Goal: Task Accomplishment & Management: Use online tool/utility

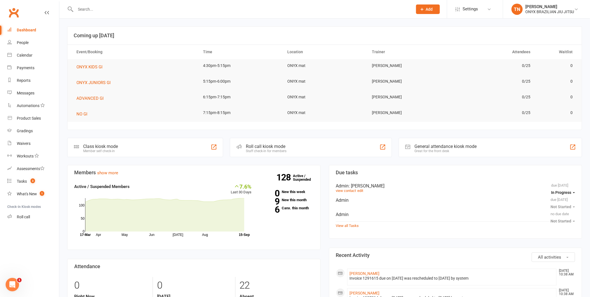
click at [250, 9] on input "text" at bounding box center [241, 9] width 335 height 8
type input "luciana"
click at [105, 18] on div "Luciana Soukpraseuth Mareesvirc@gmail.com Actions" at bounding box center [237, 24] width 341 height 13
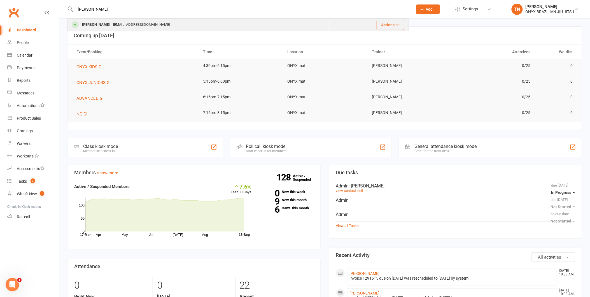
click at [105, 23] on div "[PERSON_NAME]" at bounding box center [95, 25] width 31 height 8
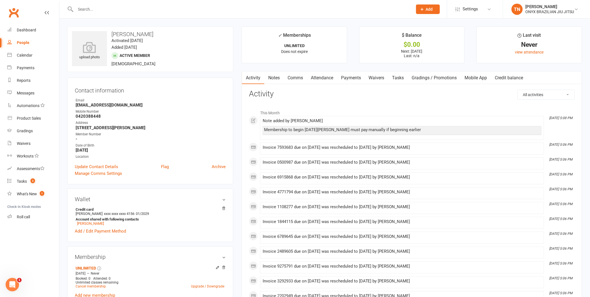
click at [341, 73] on link "Payments" at bounding box center [351, 77] width 28 height 13
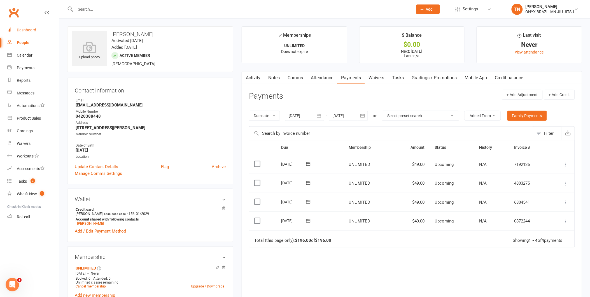
click at [29, 34] on link "Dashboard" at bounding box center [33, 30] width 52 height 13
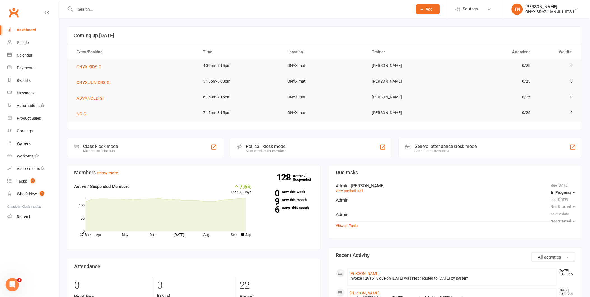
click at [280, 143] on div "Roll call kiosk mode Staff check-in for members" at bounding box center [311, 147] width 162 height 19
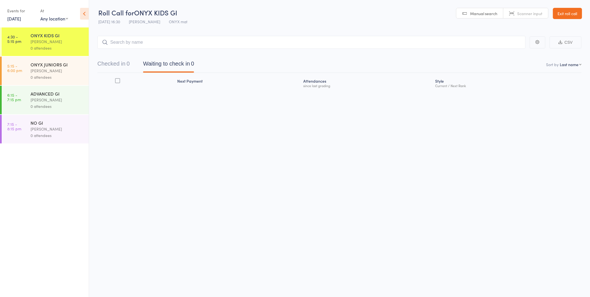
click at [560, 10] on link "Exit roll call" at bounding box center [567, 13] width 29 height 11
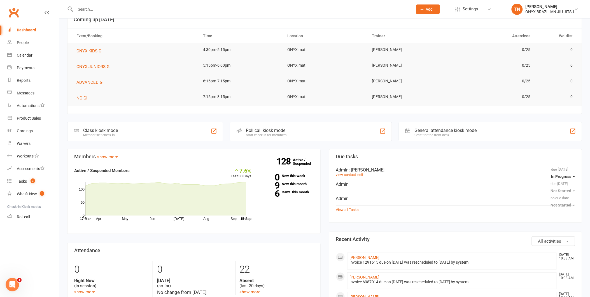
scroll to position [31, 0]
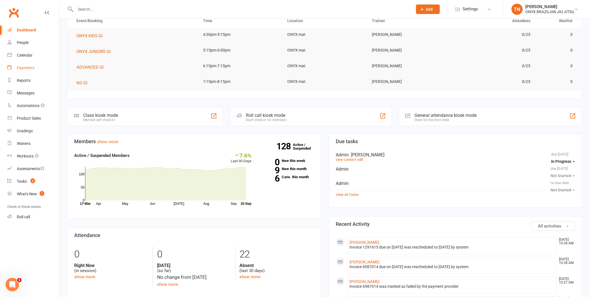
drag, startPoint x: 24, startPoint y: 69, endPoint x: 39, endPoint y: 95, distance: 30.3
click at [24, 69] on div "Payments" at bounding box center [26, 67] width 18 height 4
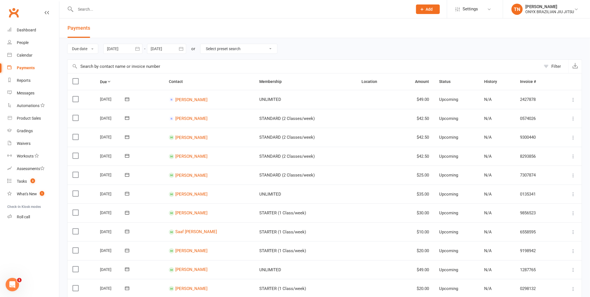
click at [237, 46] on select "Select preset search All failures All skipped payments All pending payments Suc…" at bounding box center [238, 49] width 77 height 10
select select "0"
click at [204, 44] on select "Select preset search All failures All skipped payments All pending payments Suc…" at bounding box center [238, 49] width 77 height 10
type input "[DATE]"
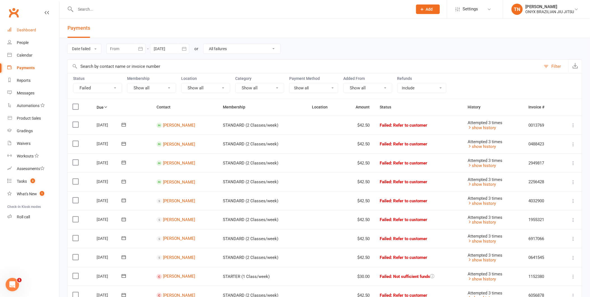
click at [28, 32] on div "Dashboard" at bounding box center [26, 30] width 19 height 4
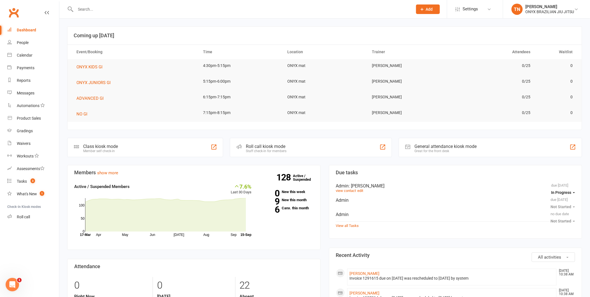
click at [110, 12] on input "text" at bounding box center [241, 9] width 335 height 8
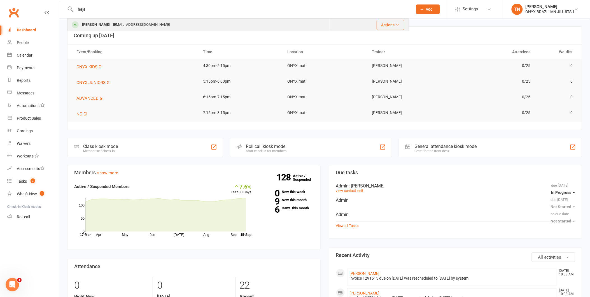
type input "haja"
click at [110, 30] on div "Hajra Khan ultramoo@gmail.com" at bounding box center [198, 24] width 261 height 11
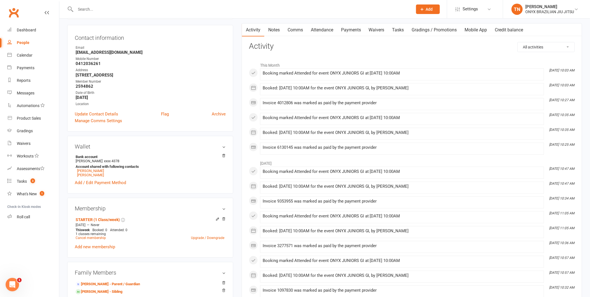
scroll to position [62, 0]
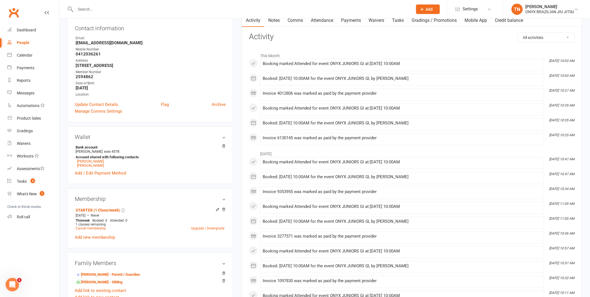
click at [167, 15] on div at bounding box center [237, 9] width 341 height 18
click at [168, 9] on input "text" at bounding box center [241, 9] width 335 height 8
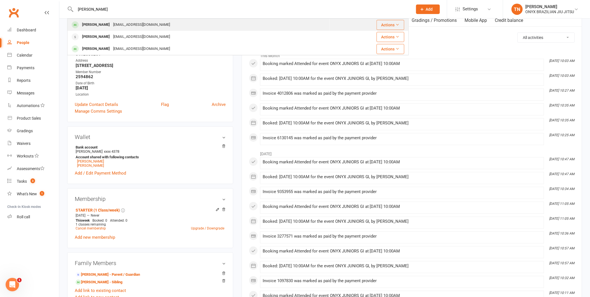
type input "lucia"
click at [111, 26] on div "[PERSON_NAME]" at bounding box center [95, 25] width 31 height 8
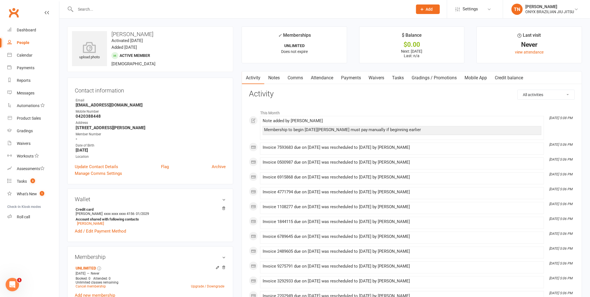
click at [349, 77] on link "Payments" at bounding box center [351, 77] width 28 height 13
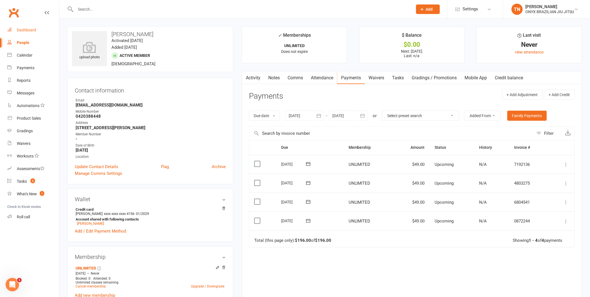
click at [32, 35] on link "Dashboard" at bounding box center [33, 30] width 52 height 13
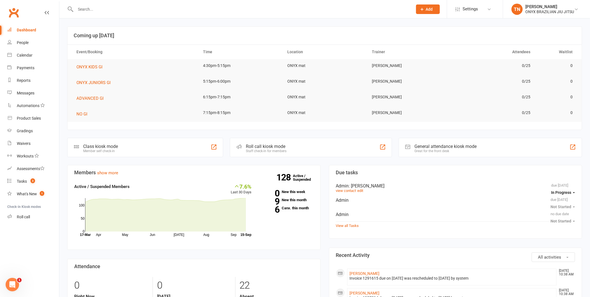
click at [279, 148] on div "Roll call kiosk mode" at bounding box center [266, 146] width 41 height 5
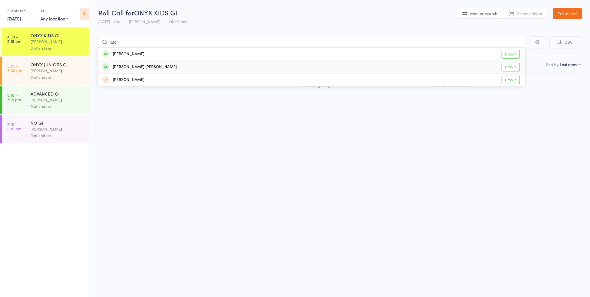
type input "arc"
click at [516, 70] on link "Drop in" at bounding box center [511, 67] width 18 height 9
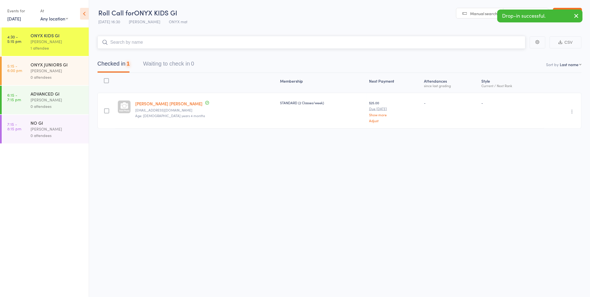
click at [493, 36] on input "search" at bounding box center [311, 42] width 428 height 13
type input "jade m"
type input "logan s"
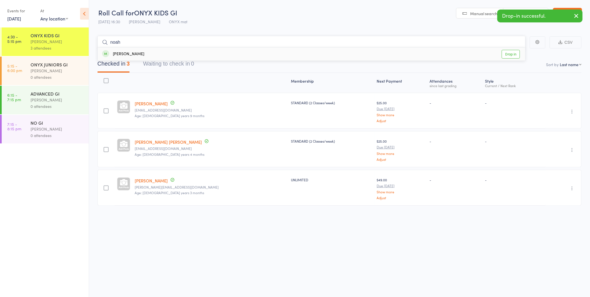
type input "noah b"
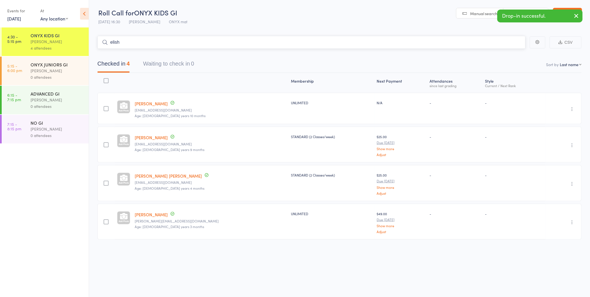
type input "elisha"
type input "ony"
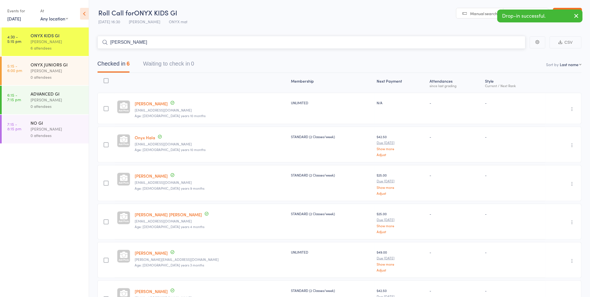
type input "eli v"
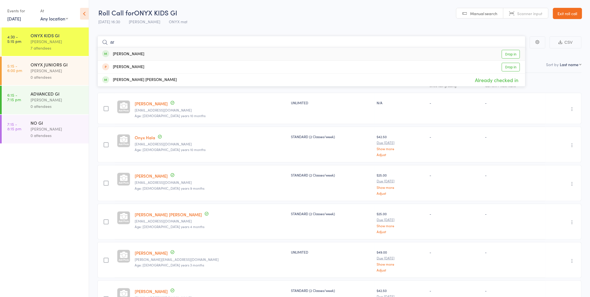
type input "a"
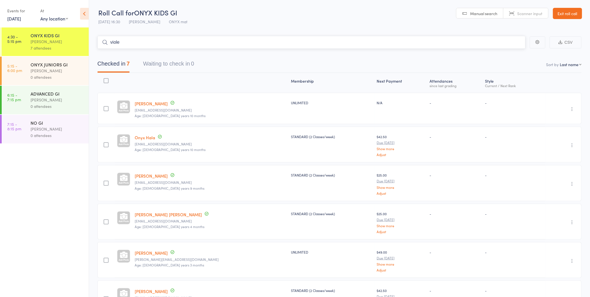
type input "violet"
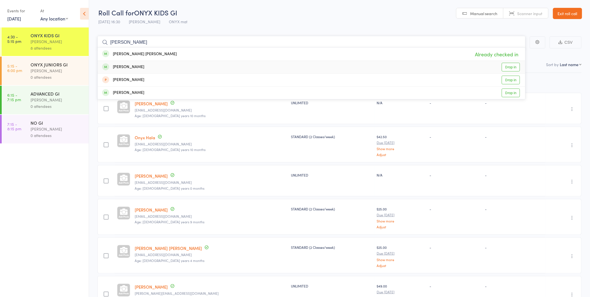
type input "archer"
click at [514, 65] on link "Drop in" at bounding box center [511, 67] width 18 height 9
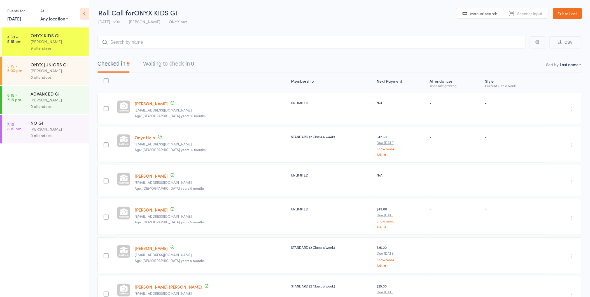
click at [558, 8] on link "Exit roll call" at bounding box center [567, 13] width 29 height 11
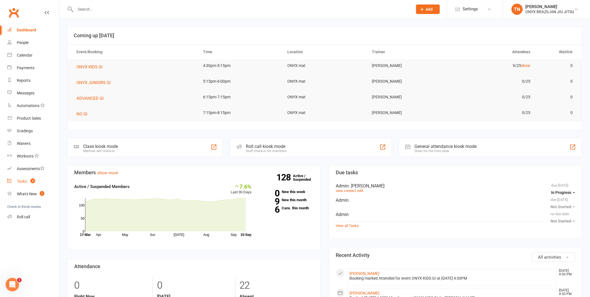
click at [30, 186] on link "Tasks 3" at bounding box center [33, 181] width 52 height 13
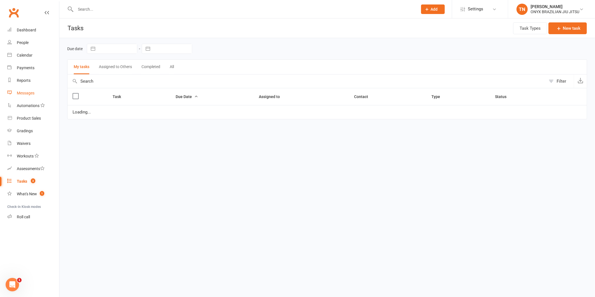
select select "started"
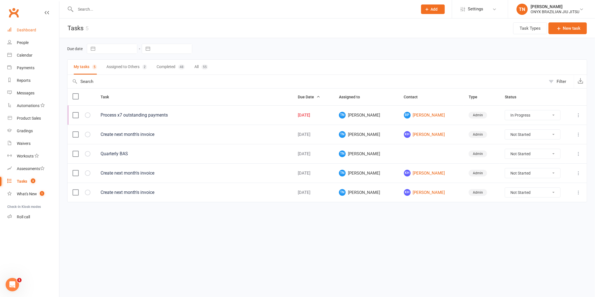
click at [40, 33] on link "Dashboard" at bounding box center [33, 30] width 52 height 13
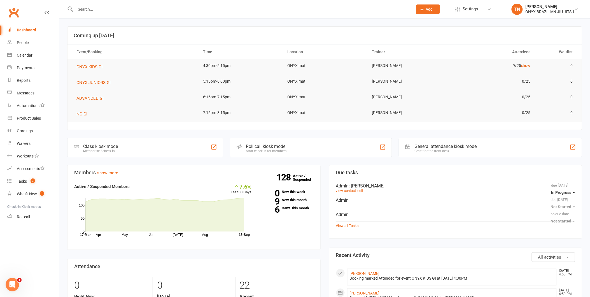
click at [127, 10] on input "text" at bounding box center [241, 9] width 335 height 8
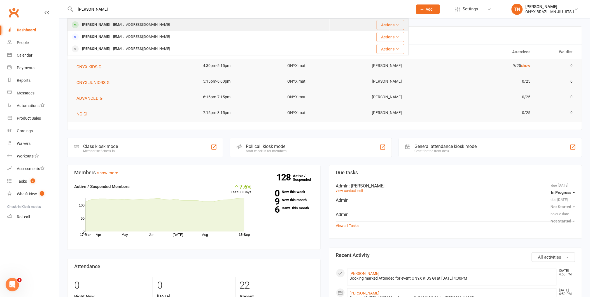
type input "lucian"
click at [123, 24] on div "Mareesvirc@gmail.com" at bounding box center [141, 25] width 60 height 8
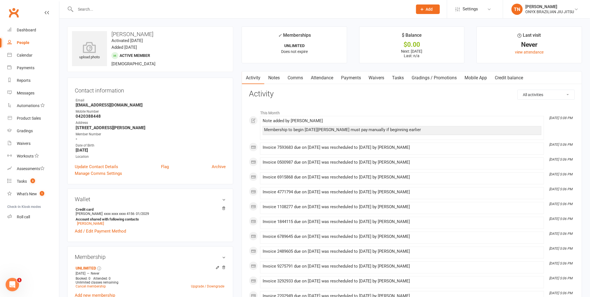
click at [352, 77] on link "Payments" at bounding box center [351, 77] width 28 height 13
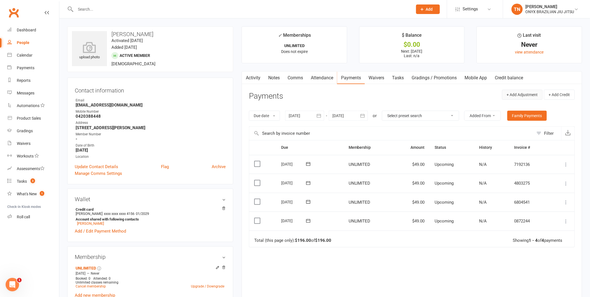
click at [528, 98] on button "+ Add Adjustment" at bounding box center [522, 95] width 41 height 10
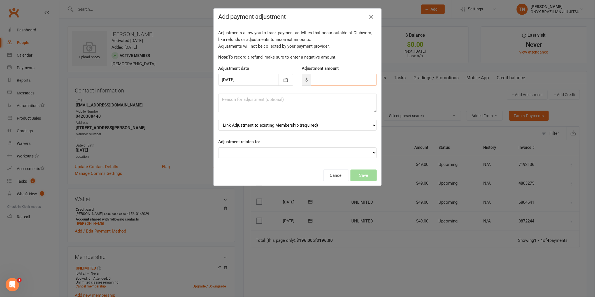
click at [313, 82] on input "number" at bounding box center [344, 80] width 66 height 12
type input "49"
click at [296, 127] on select "Link Adjustment to existing Membership (required) UNLIMITED (starts: Sep 9, 202…" at bounding box center [297, 125] width 158 height 11
select select "0"
click at [218, 120] on select "Link Adjustment to existing Membership (required) UNLIMITED (starts: Sep 9, 202…" at bounding box center [297, 125] width 158 height 11
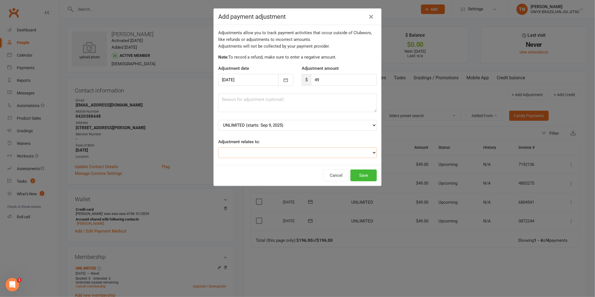
click at [275, 149] on select "Adjustment for an Autopayment Cash adjustment POS Sale adjustment Other adjustm…" at bounding box center [297, 152] width 158 height 11
select select "2"
click at [218, 147] on select "Adjustment for an Autopayment Cash adjustment POS Sale adjustment Other adjustm…" at bounding box center [297, 152] width 158 height 11
click at [238, 110] on textarea at bounding box center [297, 102] width 158 height 18
type textarea "beginning membership early"
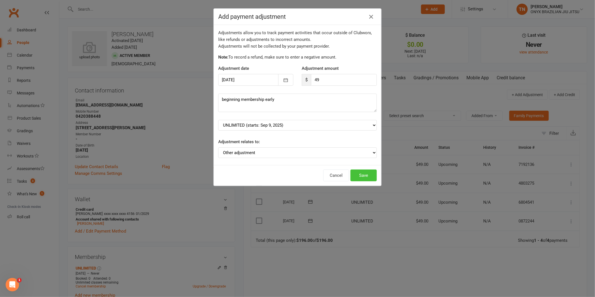
click at [354, 180] on button "Save" at bounding box center [363, 175] width 26 height 12
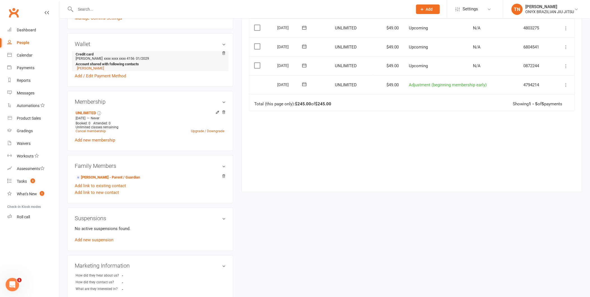
scroll to position [155, 0]
click at [28, 25] on link "Dashboard" at bounding box center [33, 30] width 52 height 13
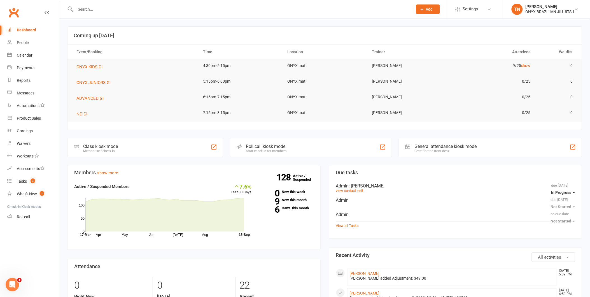
click at [306, 150] on div "Roll call kiosk mode Staff check-in for members" at bounding box center [311, 147] width 162 height 19
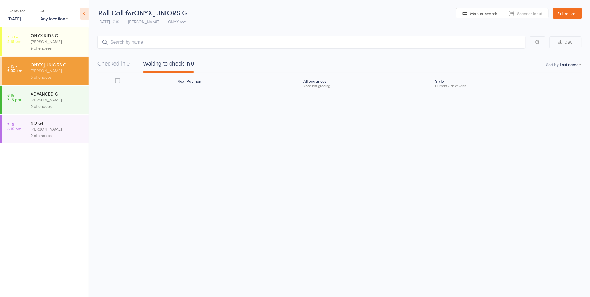
type input "o"
type input "[PERSON_NAME]"
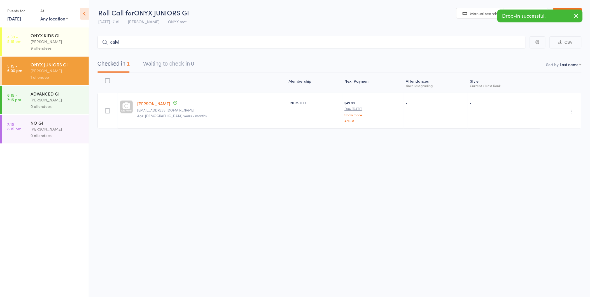
type input "[PERSON_NAME]"
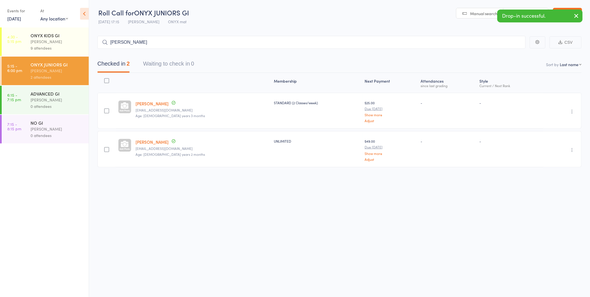
type input "[PERSON_NAME]"
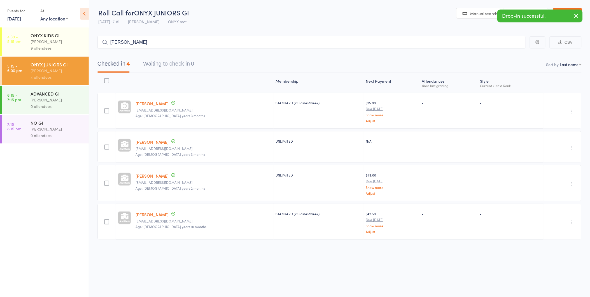
type input "leer"
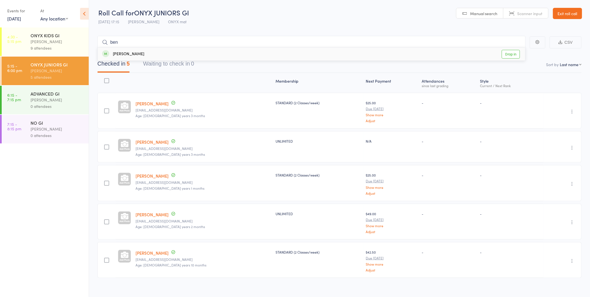
type input "[PERSON_NAME]"
click at [561, 10] on link "Exit roll call" at bounding box center [567, 13] width 29 height 11
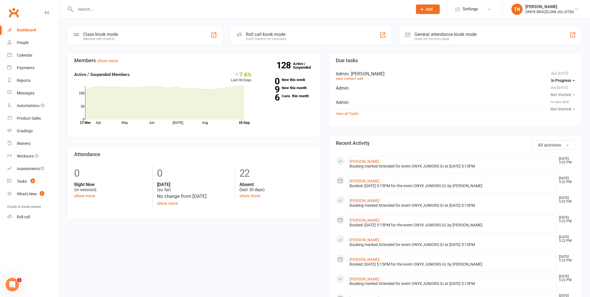
scroll to position [124, 0]
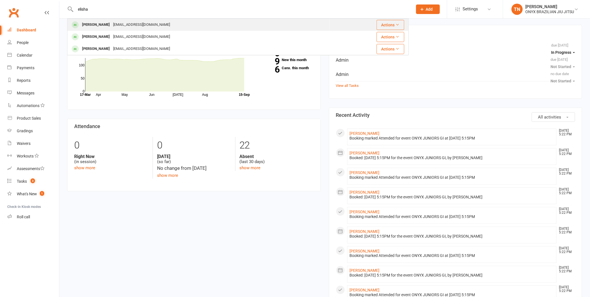
type input "elisha"
click at [99, 21] on div "[PERSON_NAME]" at bounding box center [95, 25] width 31 height 8
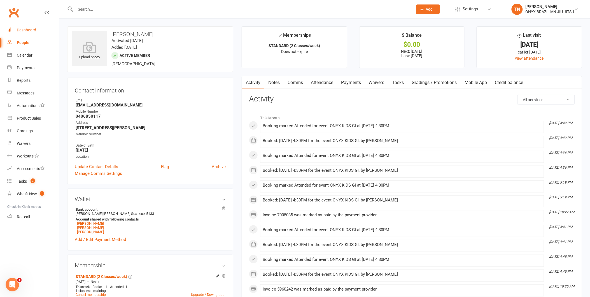
click at [31, 29] on div "Dashboard" at bounding box center [26, 30] width 19 height 4
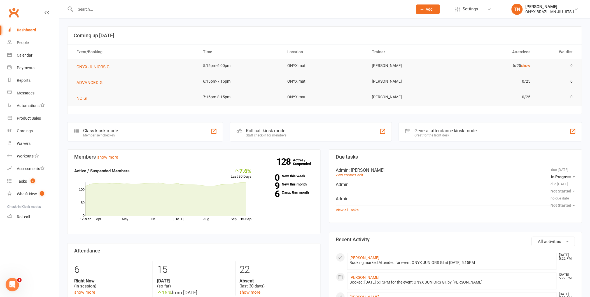
click at [108, 8] on input "text" at bounding box center [241, 9] width 335 height 8
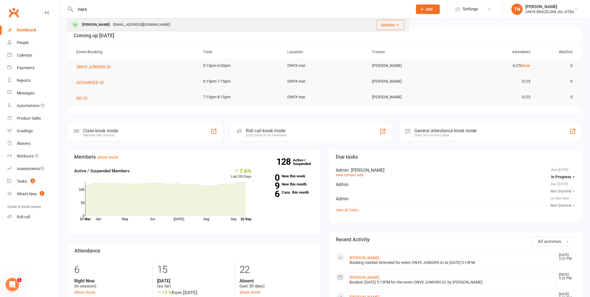
type input "hajra"
click at [118, 25] on div "ultramoo@gmail.com" at bounding box center [141, 25] width 60 height 8
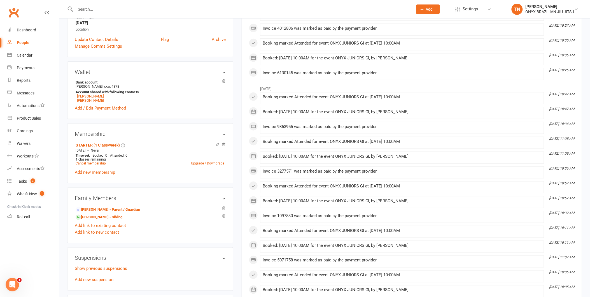
scroll to position [31, 0]
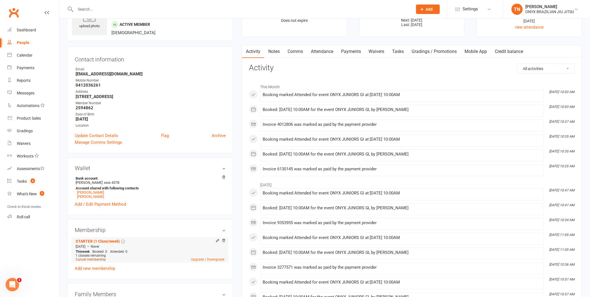
click at [96, 261] on link "Cancel membership" at bounding box center [91, 259] width 30 height 4
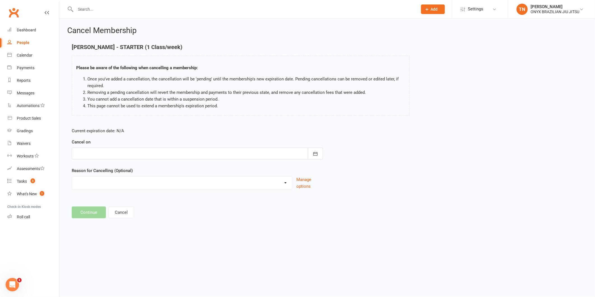
click at [90, 153] on div at bounding box center [197, 154] width 251 height 12
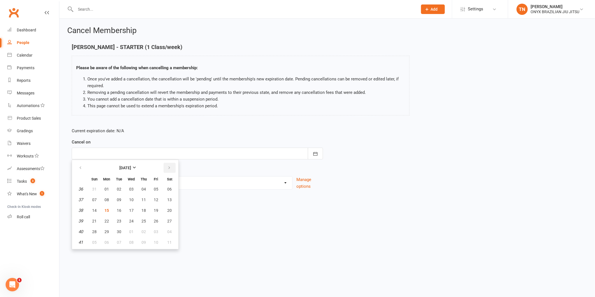
click at [165, 170] on button "button" at bounding box center [169, 168] width 12 height 10
drag, startPoint x: 146, startPoint y: 212, endPoint x: 144, endPoint y: 219, distance: 8.2
click at [144, 219] on tbody "40 28 29 30 01 02 03 04 41 05 06 07 08 09 10 11 42 12 13 14 15 16 17 18 43 19 2…" at bounding box center [125, 215] width 103 height 63
click at [144, 219] on span "23" at bounding box center [143, 221] width 4 height 4
type input "23 Oct 2025"
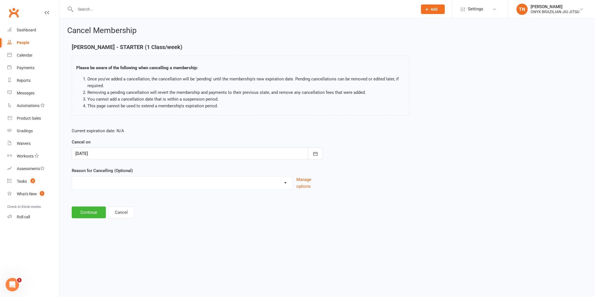
click at [193, 158] on div at bounding box center [197, 154] width 251 height 12
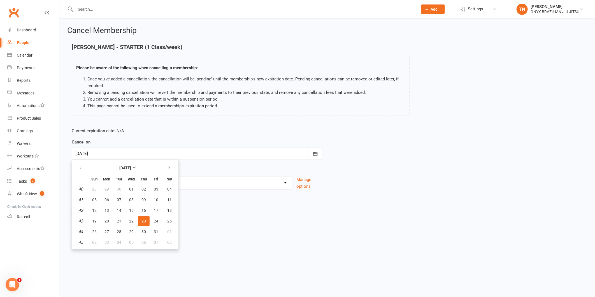
click at [138, 216] on button "23" at bounding box center [144, 221] width 12 height 10
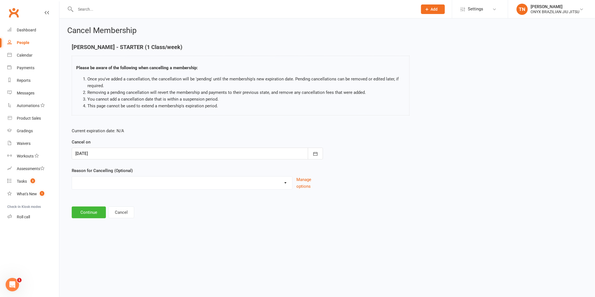
click at [121, 185] on select "Holiday Injury Other reason" at bounding box center [182, 181] width 220 height 11
select select "2"
click at [72, 176] on select "Holiday Injury Other reason" at bounding box center [182, 181] width 220 height 11
click at [116, 212] on input at bounding box center [197, 212] width 251 height 12
type input "new sport"
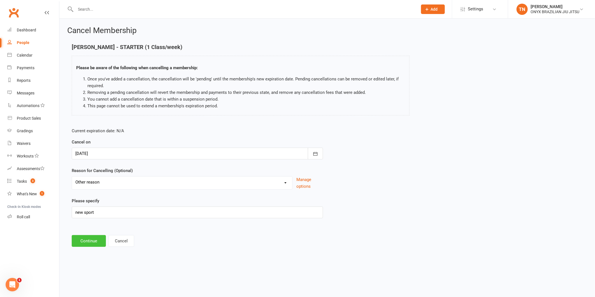
click at [98, 242] on button "Continue" at bounding box center [89, 241] width 34 height 12
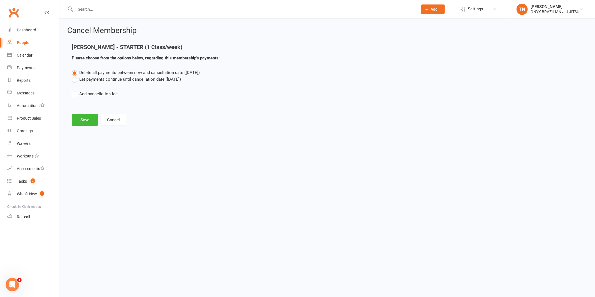
click at [104, 82] on label "Let payments continue until cancellation date (Oct 23, 2025)" at bounding box center [126, 79] width 109 height 7
click at [75, 76] on input "Let payments continue until cancellation date (Oct 23, 2025)" at bounding box center [74, 76] width 4 height 0
click at [84, 119] on button "Save" at bounding box center [85, 120] width 26 height 12
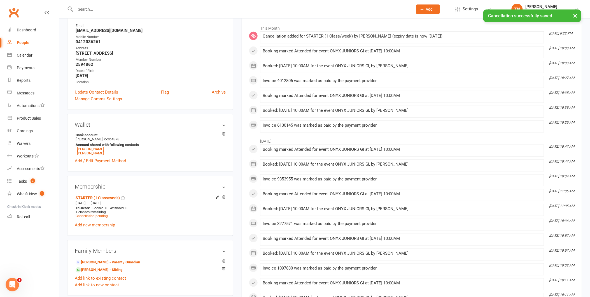
scroll to position [93, 0]
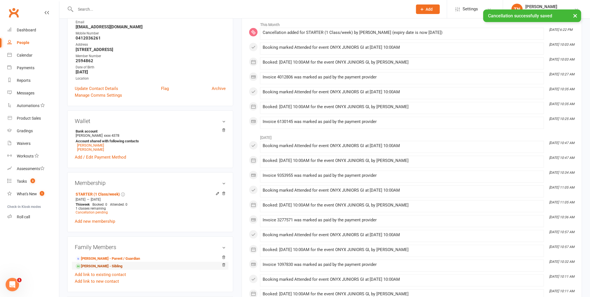
click at [115, 268] on link "Haashir Khan - Sibling" at bounding box center [99, 266] width 47 height 6
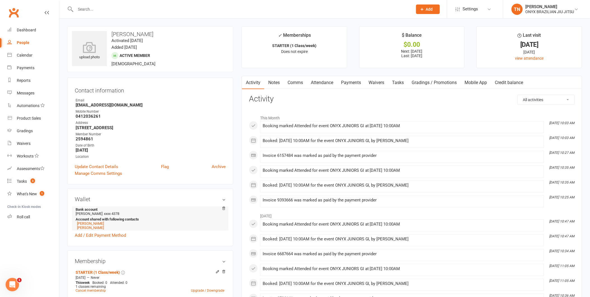
scroll to position [31, 0]
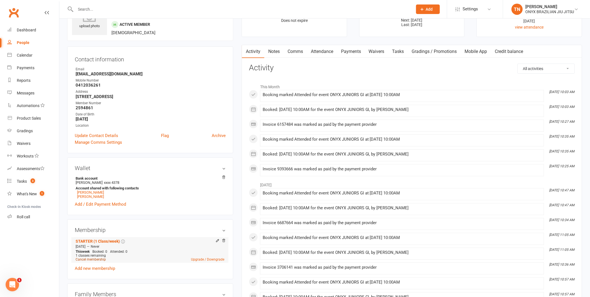
click at [100, 259] on link "Cancel membership" at bounding box center [91, 259] width 30 height 4
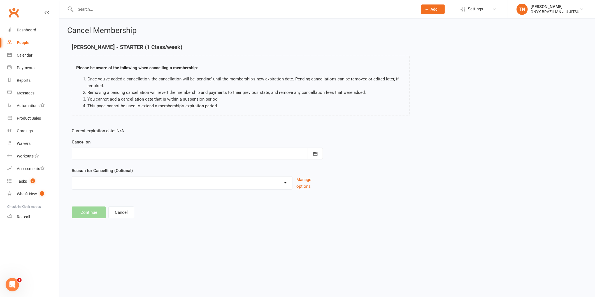
click at [145, 157] on div at bounding box center [197, 154] width 251 height 12
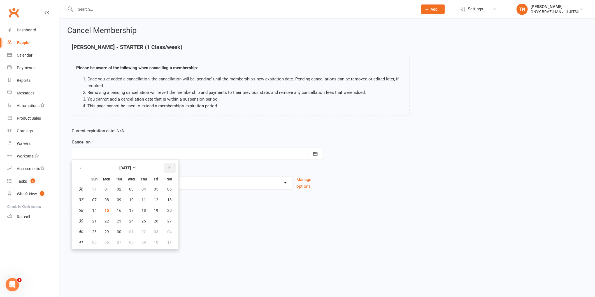
click at [169, 167] on button "button" at bounding box center [169, 168] width 12 height 10
click at [145, 218] on button "23" at bounding box center [144, 221] width 12 height 10
type input "23 Oct 2025"
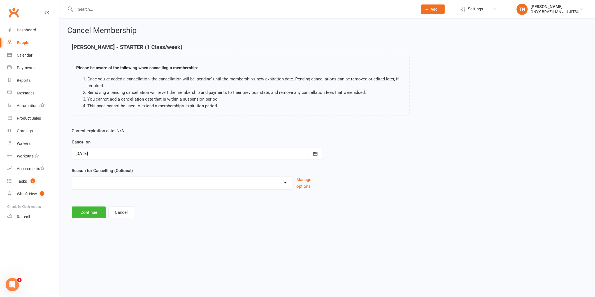
click at [111, 181] on select "Holiday Injury Other reason" at bounding box center [182, 181] width 220 height 11
select select "2"
click at [72, 176] on select "Holiday Injury Other reason" at bounding box center [182, 181] width 220 height 11
click at [87, 216] on input at bounding box center [197, 212] width 251 height 12
type input "new sport"
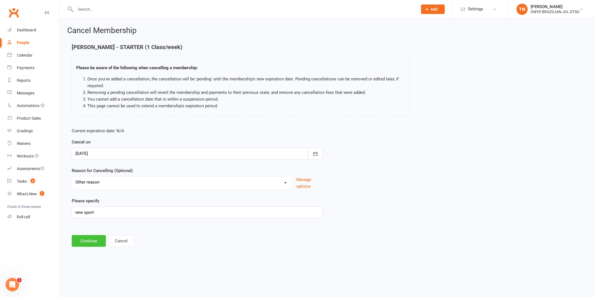
click at [91, 238] on button "Continue" at bounding box center [89, 241] width 34 height 12
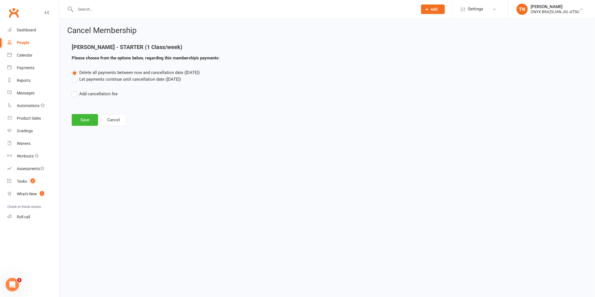
click at [181, 82] on label "Let payments continue until cancellation date (Oct 23, 2025)" at bounding box center [126, 79] width 109 height 7
click at [75, 76] on input "Let payments continue until cancellation date (Oct 23, 2025)" at bounding box center [74, 76] width 4 height 0
click at [91, 123] on button "Save" at bounding box center [85, 120] width 26 height 12
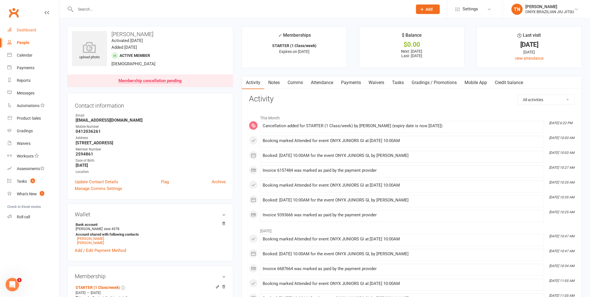
click at [38, 25] on link "Dashboard" at bounding box center [33, 30] width 52 height 13
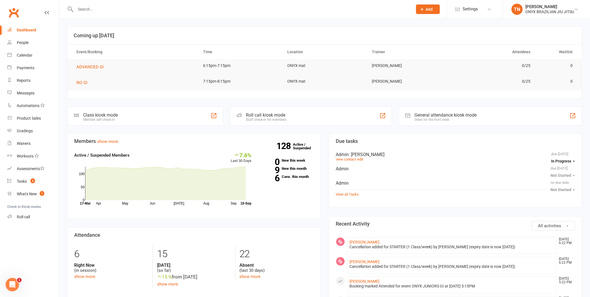
click at [286, 113] on div "Roll call kiosk mode" at bounding box center [266, 114] width 41 height 5
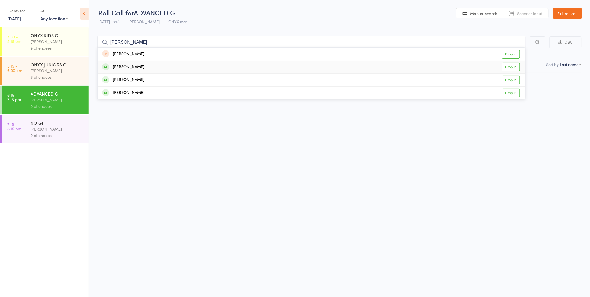
type input "[PERSON_NAME]"
click at [516, 70] on link "Drop in" at bounding box center [511, 67] width 18 height 9
type input "tai n"
click at [507, 67] on link "Drop in" at bounding box center [511, 67] width 18 height 9
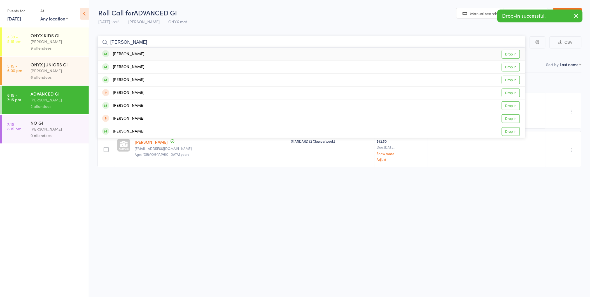
type input "[PERSON_NAME]"
click at [511, 54] on link "Drop in" at bounding box center [511, 54] width 18 height 9
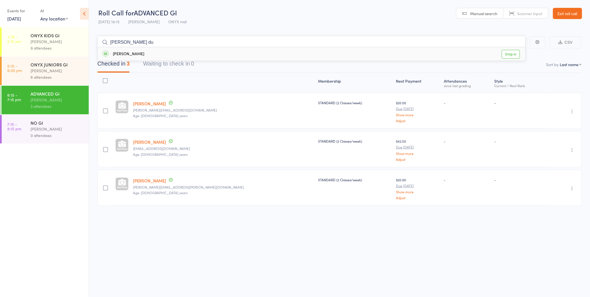
type input "[PERSON_NAME] du"
click at [506, 53] on link "Drop in" at bounding box center [511, 54] width 18 height 9
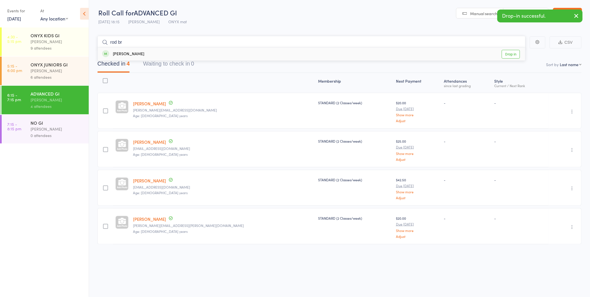
type input "rod br"
click at [507, 56] on link "Drop in" at bounding box center [511, 54] width 18 height 9
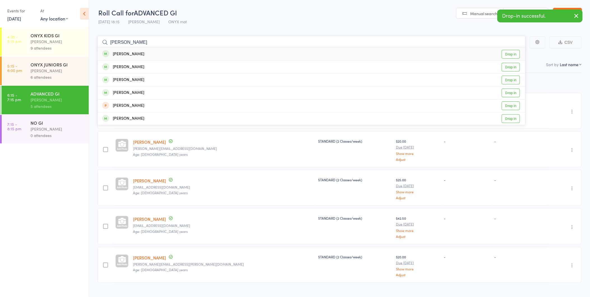
type input "[PERSON_NAME]"
click at [508, 56] on link "Drop in" at bounding box center [511, 54] width 18 height 9
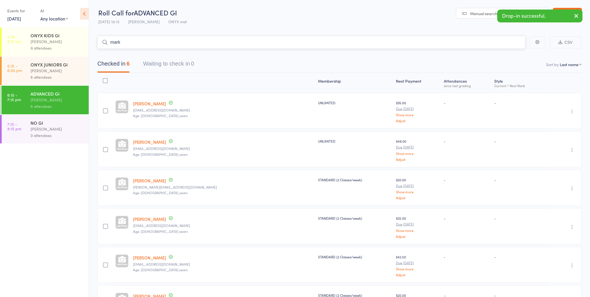
type input "[PERSON_NAME]"
type input "[DEMOGRAPHIC_DATA]"
type input "[PERSON_NAME]"
type input "peterh"
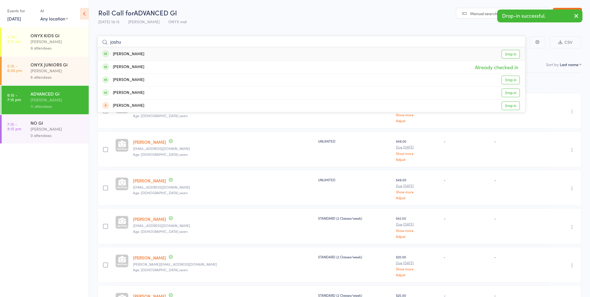
type input "[PERSON_NAME]"
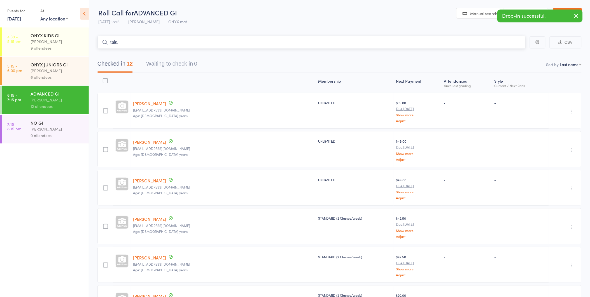
type input "talai"
click at [567, 15] on link "Exit roll call" at bounding box center [567, 13] width 29 height 11
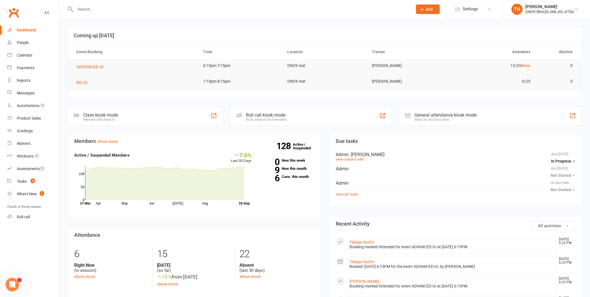
click at [114, 10] on input "text" at bounding box center [241, 9] width 335 height 8
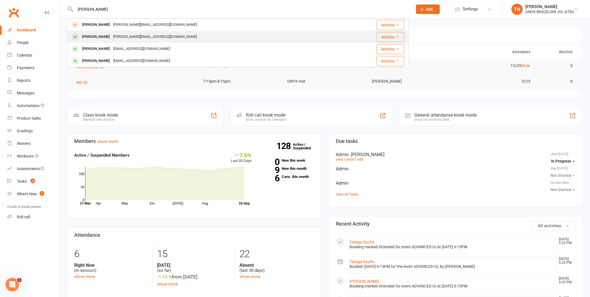
type input "david"
click at [130, 32] on div "David duong David.duong8991@gmail.com" at bounding box center [205, 36] width 274 height 11
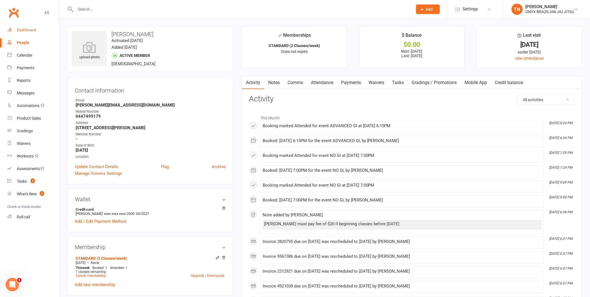
click at [30, 32] on div "Dashboard" at bounding box center [26, 30] width 19 height 4
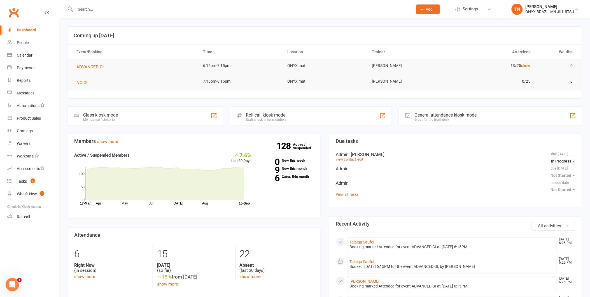
click at [319, 113] on div "Roll call kiosk mode Staff check-in for members" at bounding box center [311, 115] width 162 height 19
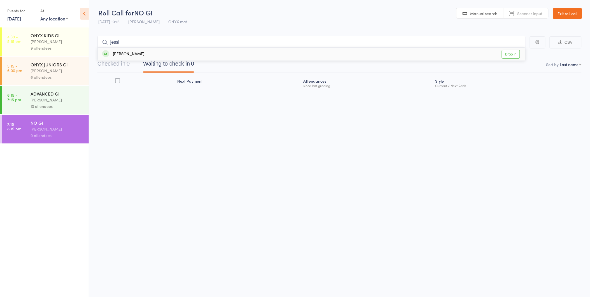
type input "jessi"
click at [502, 55] on link "Drop in" at bounding box center [511, 54] width 18 height 9
